Goal: Task Accomplishment & Management: Manage account settings

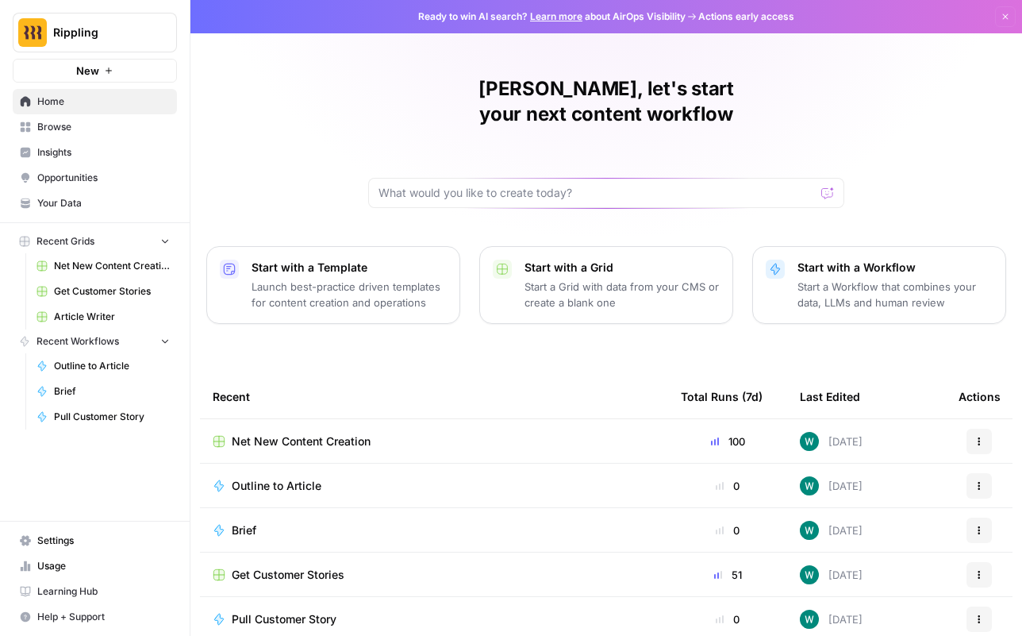
click at [1001, 18] on icon "button" at bounding box center [1006, 17] width 10 height 10
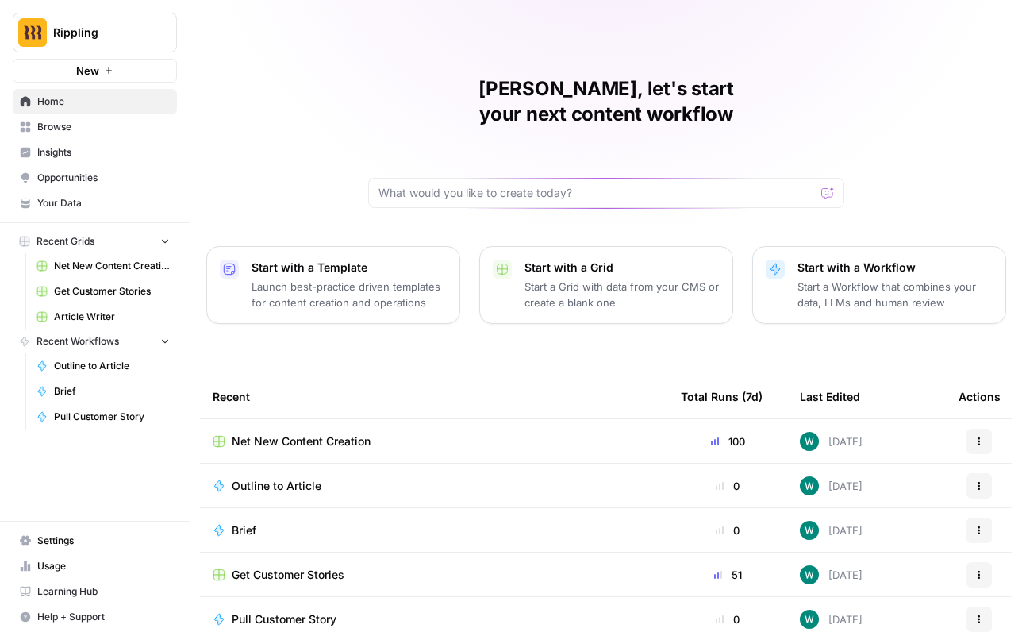
click at [56, 543] on span "Settings" at bounding box center [103, 540] width 133 height 14
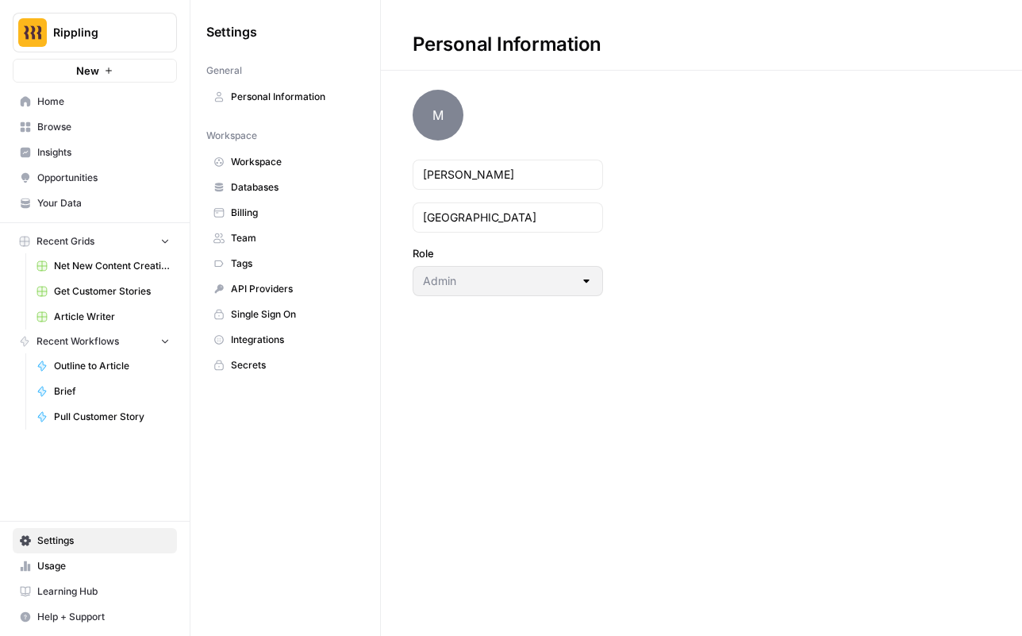
click at [283, 225] on link "Team" at bounding box center [285, 237] width 158 height 25
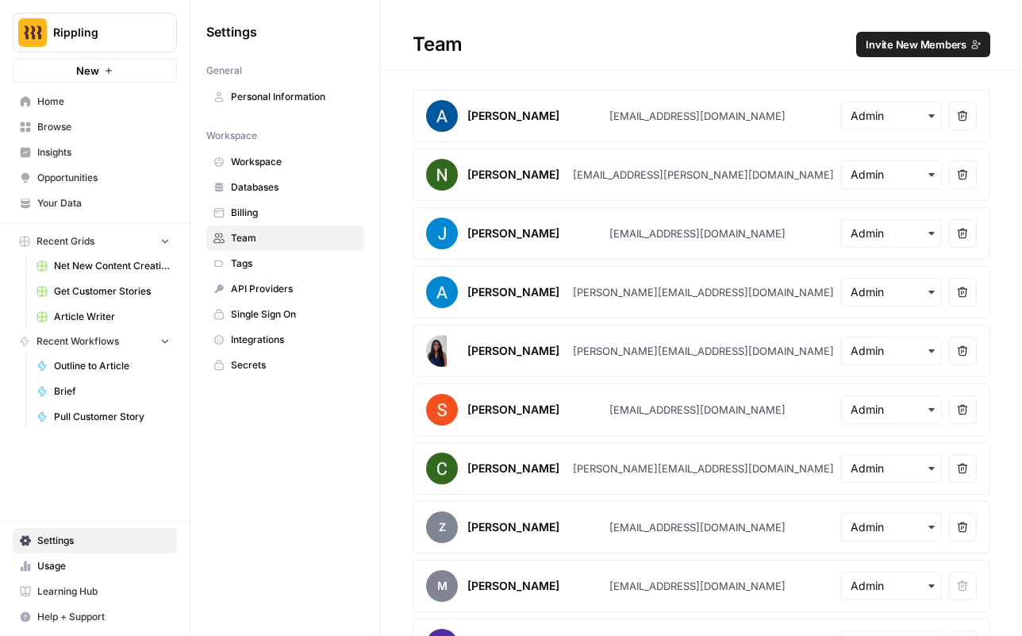
click at [280, 217] on span "Billing" at bounding box center [294, 213] width 126 height 14
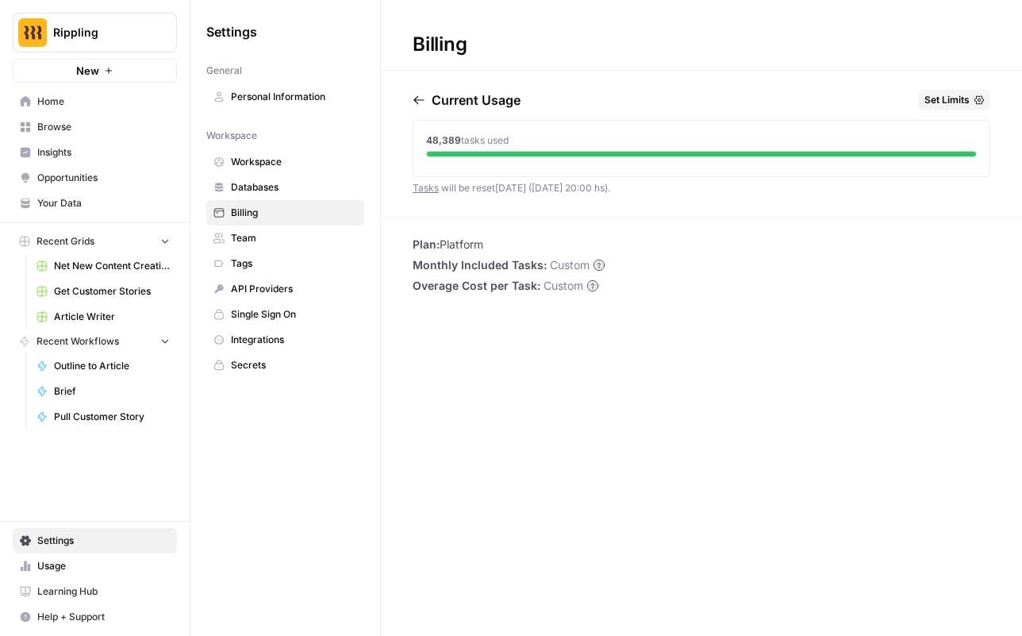
click at [273, 98] on span "Personal Information" at bounding box center [294, 97] width 126 height 14
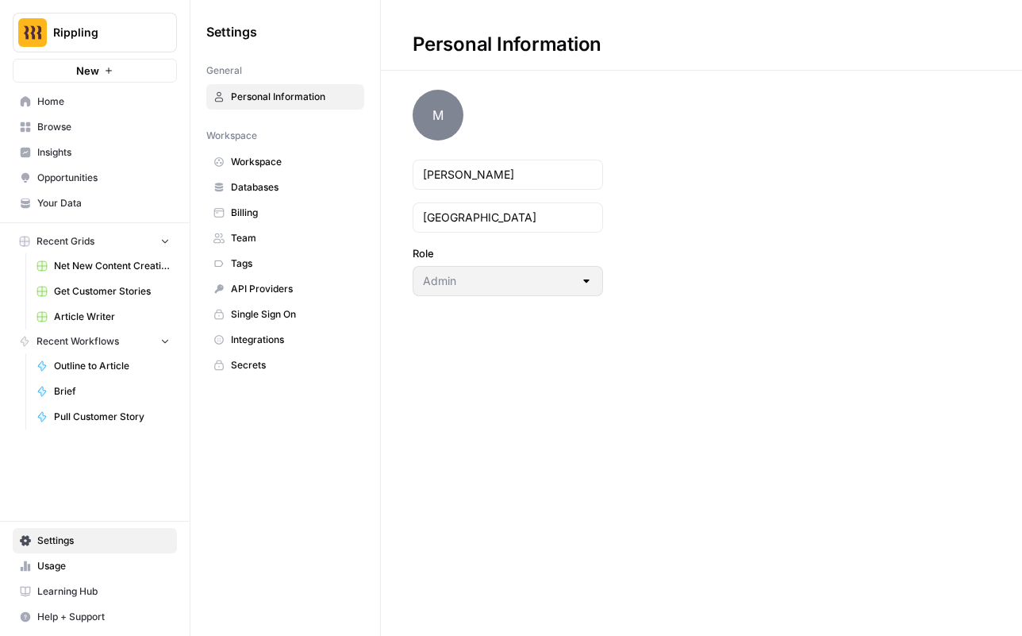
click at [278, 217] on span "Billing" at bounding box center [294, 213] width 126 height 14
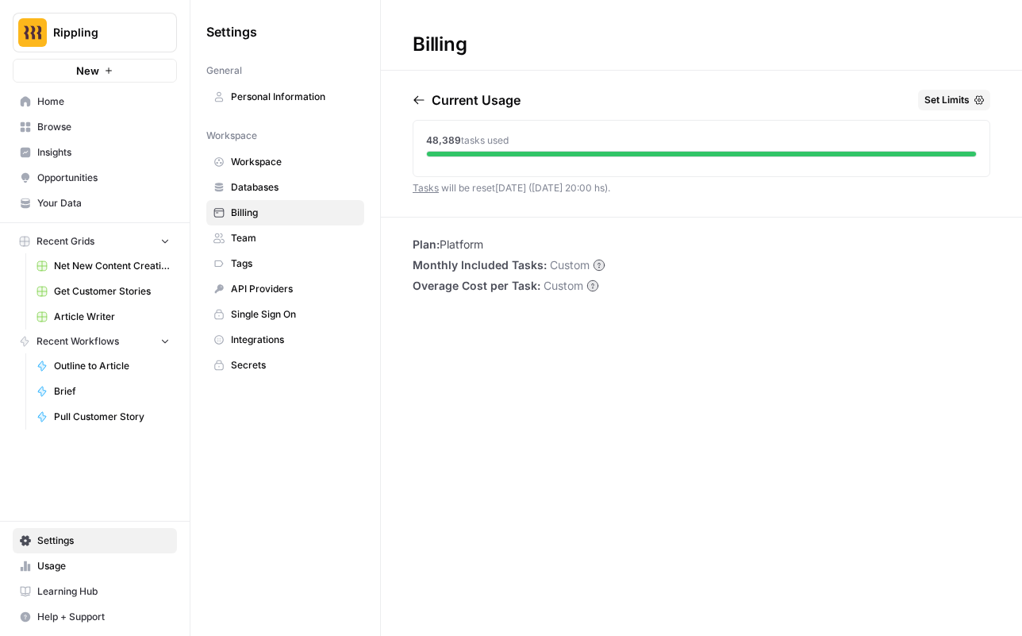
click at [447, 250] on li "Plan: Platform" at bounding box center [509, 244] width 193 height 16
click at [449, 250] on li "Plan: Platform" at bounding box center [509, 244] width 193 height 16
click at [94, 573] on link "Usage" at bounding box center [95, 565] width 164 height 25
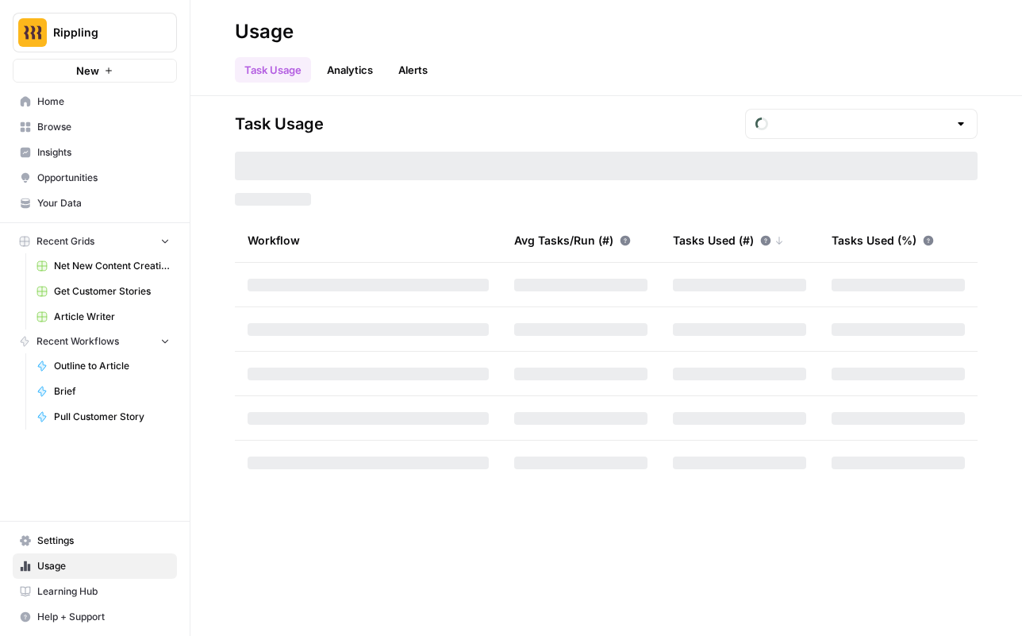
type input "October Tasks"
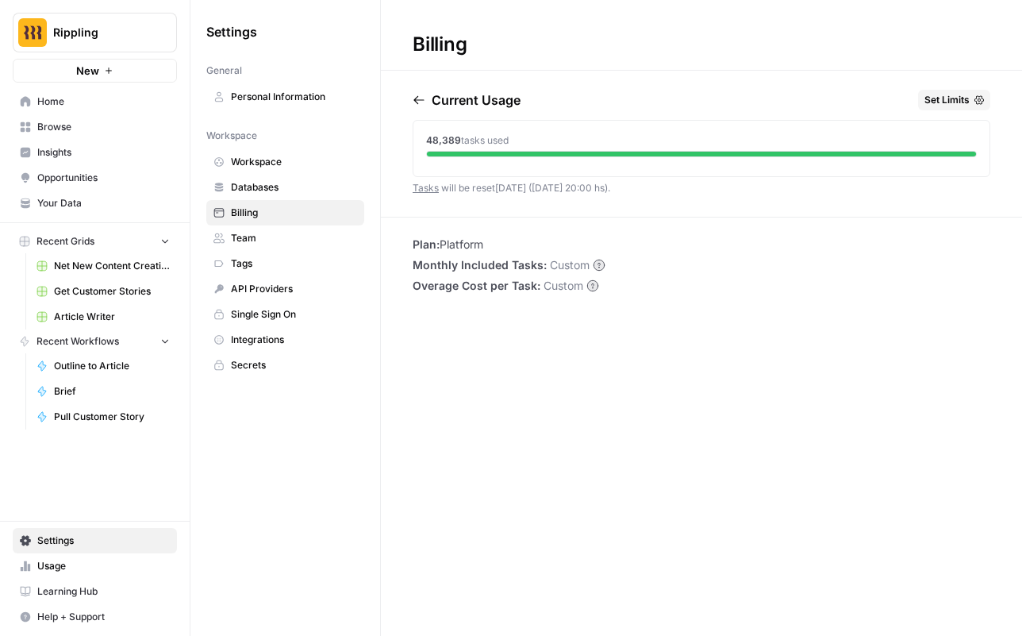
click at [289, 179] on link "Databases" at bounding box center [285, 187] width 158 height 25
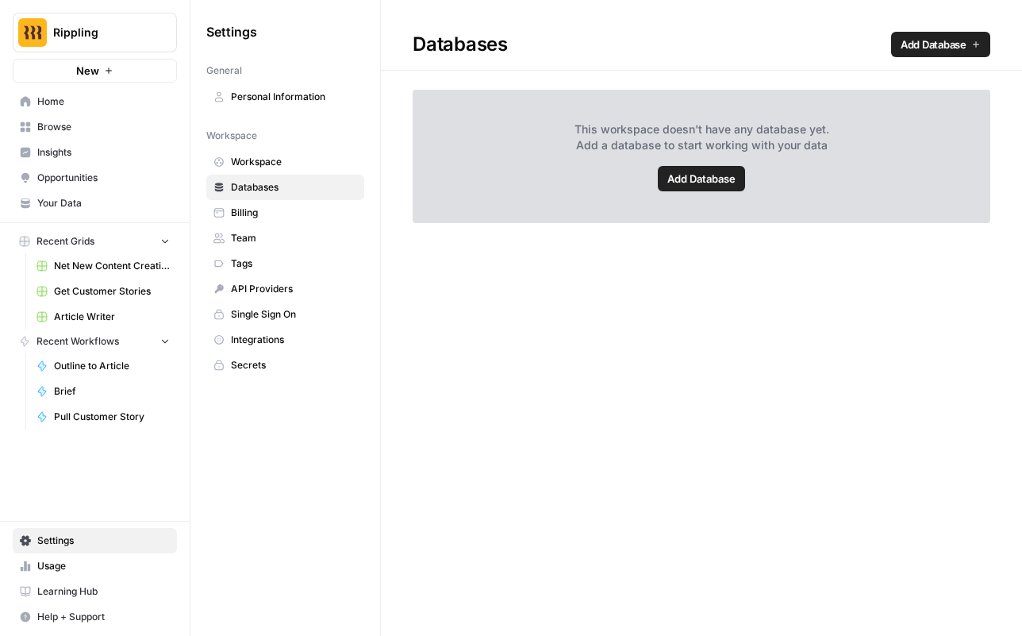
click at [294, 193] on span "Databases" at bounding box center [294, 187] width 126 height 14
click at [299, 210] on span "Billing" at bounding box center [294, 213] width 126 height 14
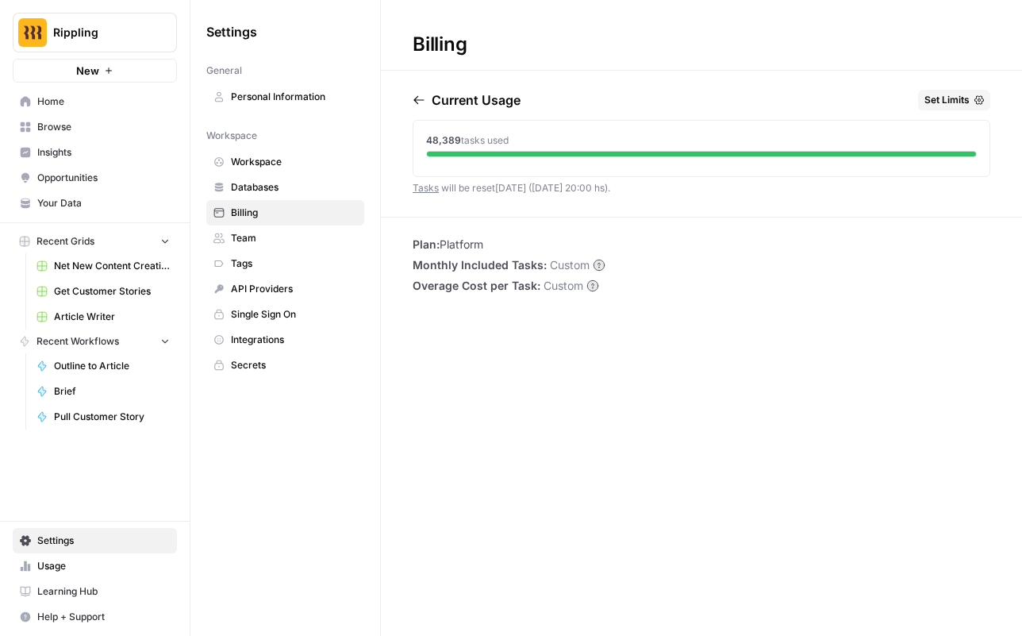
click at [301, 228] on link "Team" at bounding box center [285, 237] width 158 height 25
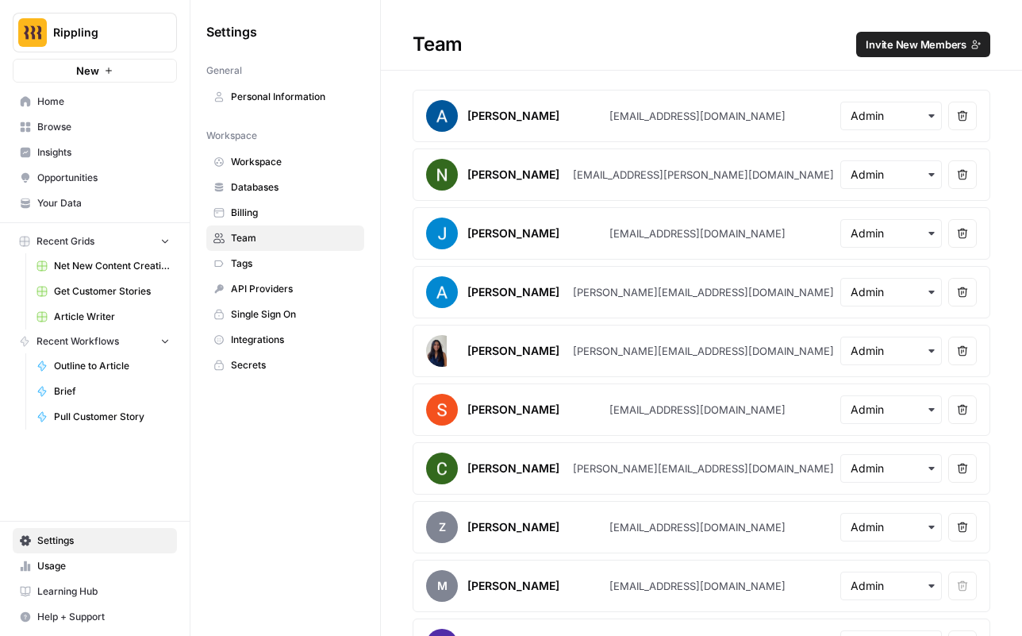
click at [300, 256] on span "Tags" at bounding box center [294, 263] width 126 height 14
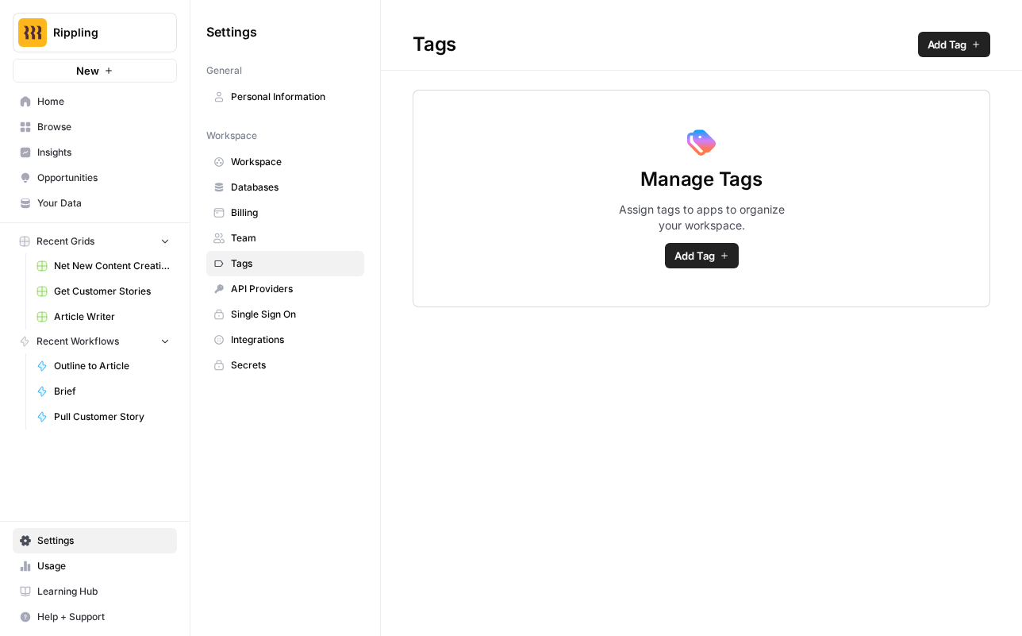
click at [305, 312] on span "Single Sign On" at bounding box center [294, 314] width 126 height 14
